Goal: Find specific page/section: Find specific page/section

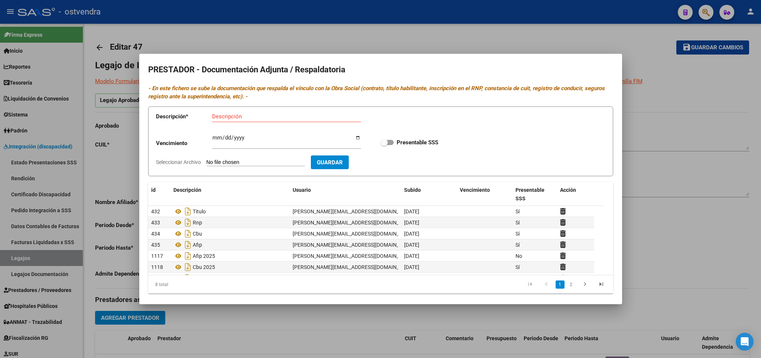
scroll to position [1, 0]
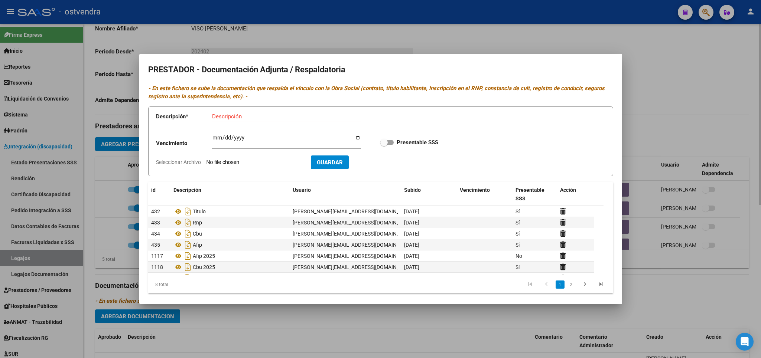
drag, startPoint x: 722, startPoint y: 60, endPoint x: 715, endPoint y: 101, distance: 41.8
click at [723, 61] on div at bounding box center [380, 179] width 761 height 358
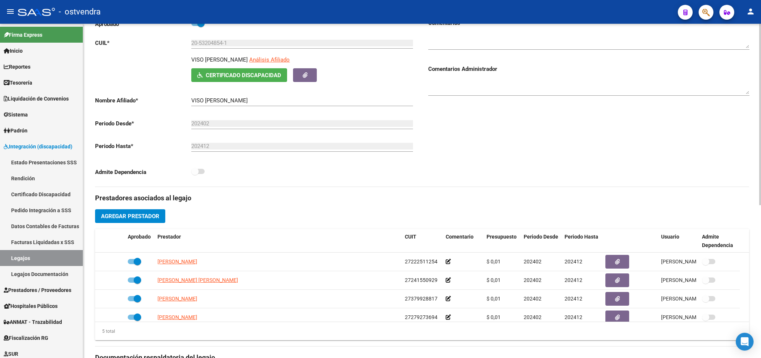
scroll to position [0, 0]
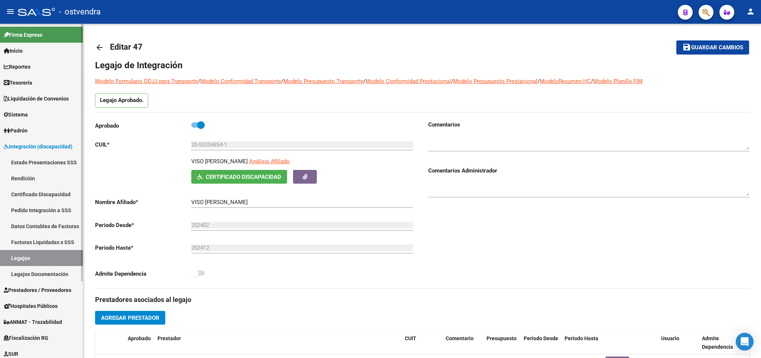
click at [24, 148] on span "Integración (discapacidad)" at bounding box center [38, 147] width 69 height 8
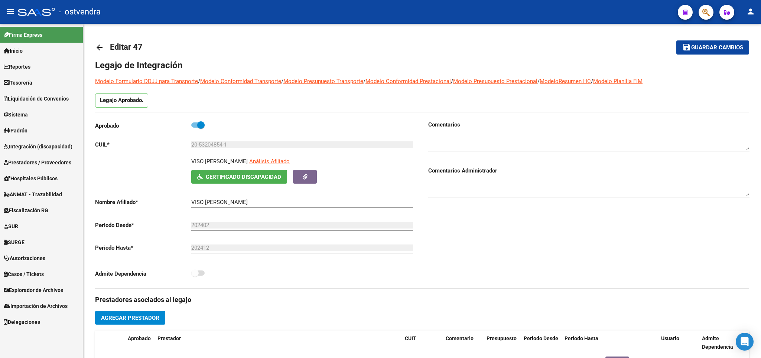
click at [21, 162] on span "Prestadores / Proveedores" at bounding box center [38, 163] width 68 height 8
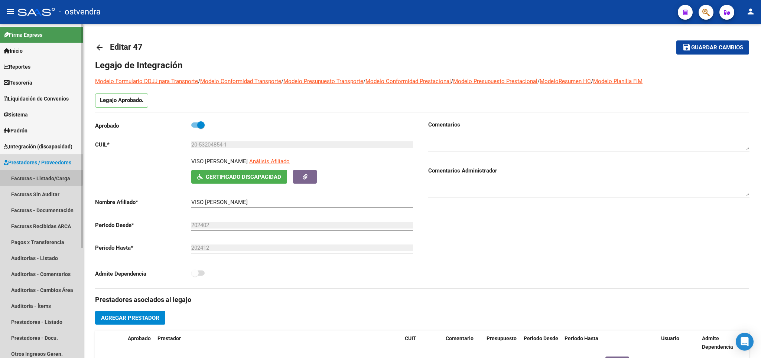
click at [33, 176] on link "Facturas - Listado/Carga" at bounding box center [41, 178] width 83 height 16
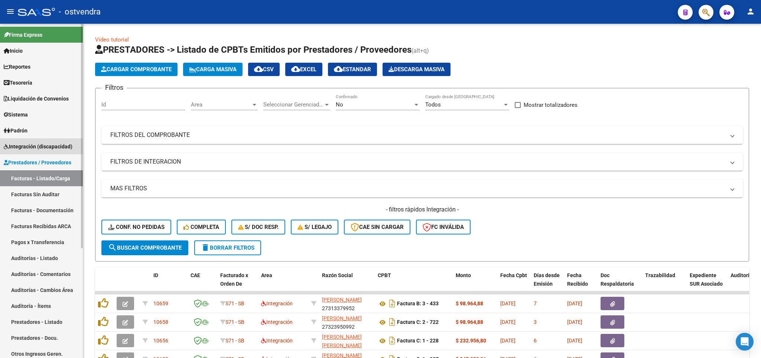
click at [39, 147] on span "Integración (discapacidad)" at bounding box center [38, 147] width 69 height 8
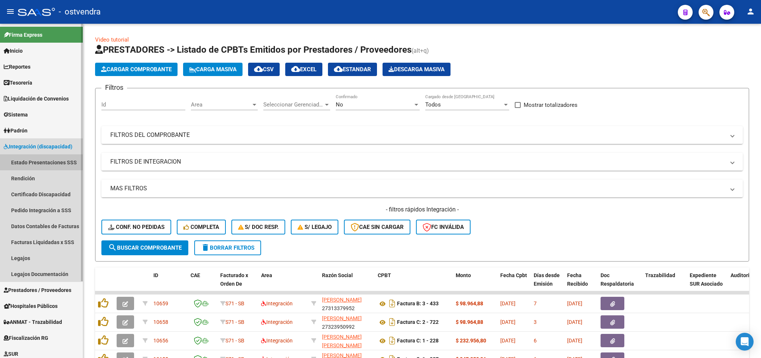
click at [46, 160] on link "Estado Presentaciones SSS" at bounding box center [41, 162] width 83 height 16
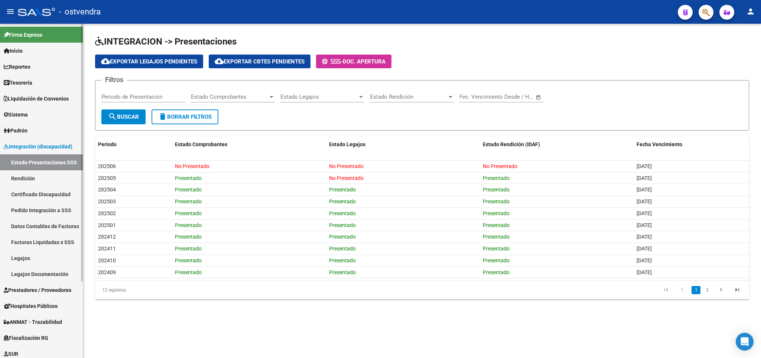
click at [27, 215] on link "Pedido Integración a SSS" at bounding box center [41, 210] width 83 height 16
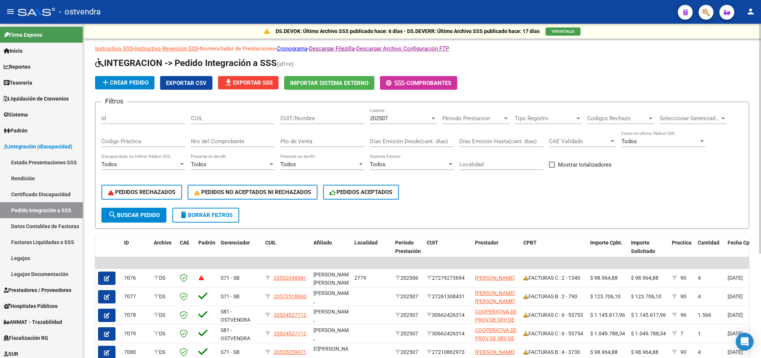
click at [245, 49] on link "Nomenclador de Prestaciones" at bounding box center [237, 48] width 75 height 7
